Goal: Task Accomplishment & Management: Manage account settings

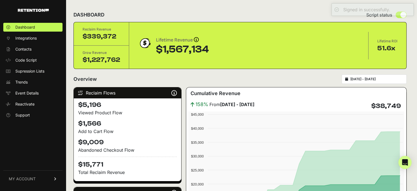
click at [39, 175] on link "MY ACCOUNT" at bounding box center [32, 178] width 59 height 17
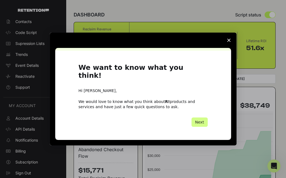
click at [231, 44] on span "Close survey" at bounding box center [228, 40] width 15 height 15
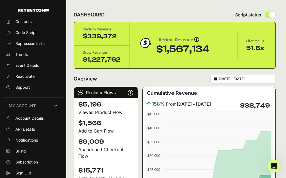
click at [204, 13] on div "DASHBOARD Script status" at bounding box center [175, 15] width 202 height 14
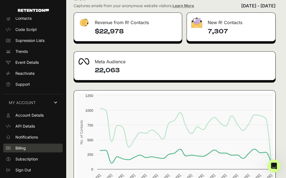
scroll to position [688, 0]
click at [21, 150] on span "Billing" at bounding box center [20, 147] width 10 height 5
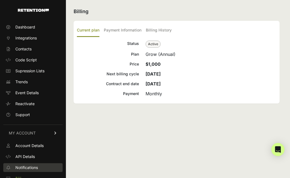
scroll to position [27, 0]
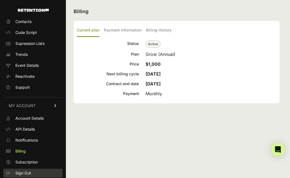
click at [29, 175] on span "Sign Out" at bounding box center [23, 173] width 16 height 5
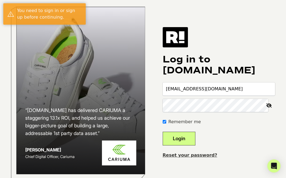
click at [192, 90] on input "cpolachi+1@maxwoodfurniture.com" at bounding box center [218, 89] width 112 height 13
click at [215, 95] on input "cpolachi@maxwoodfurniture.com" at bounding box center [218, 89] width 112 height 13
type input "cpolachi+2@maxwoodfurniture.com"
click at [195, 144] on button "Login" at bounding box center [178, 139] width 33 height 14
